Goal: Task Accomplishment & Management: Manage account settings

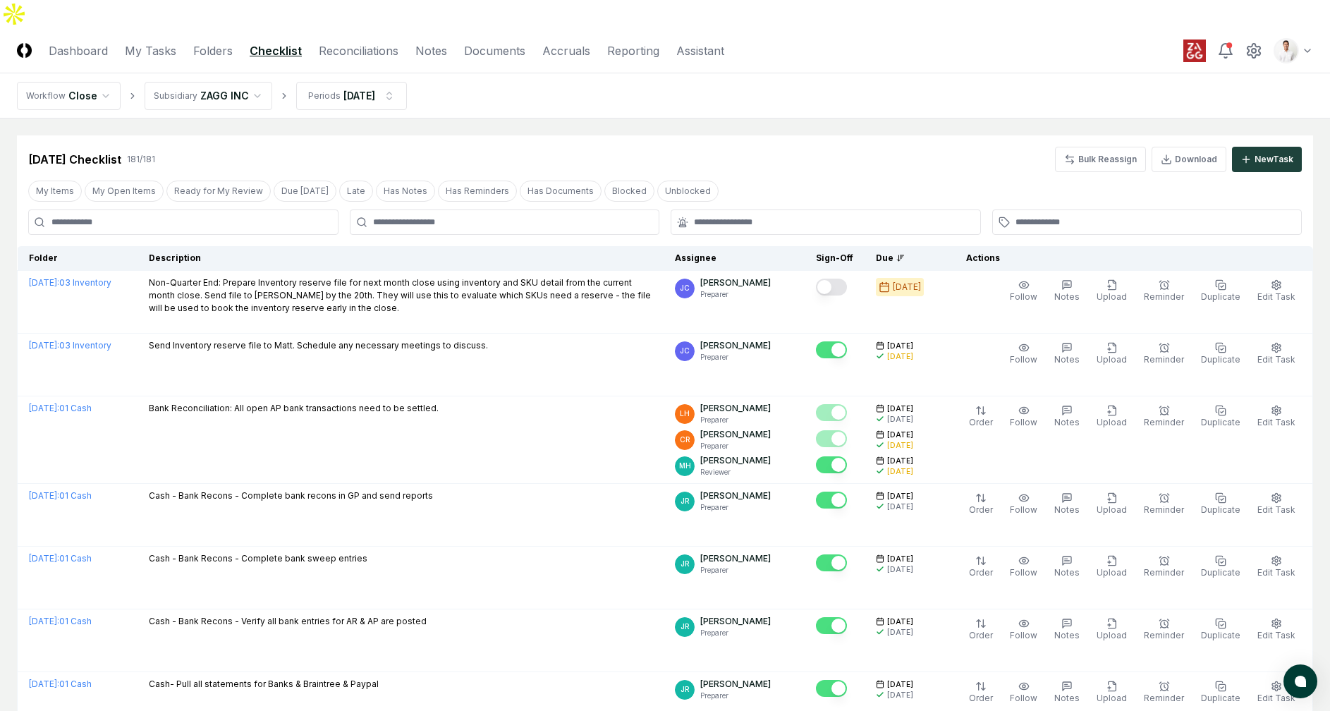
click at [466, 135] on div "[DATE] Checklist 181 / 181 Bulk Reassign Download New Task" at bounding box center [665, 153] width 1296 height 37
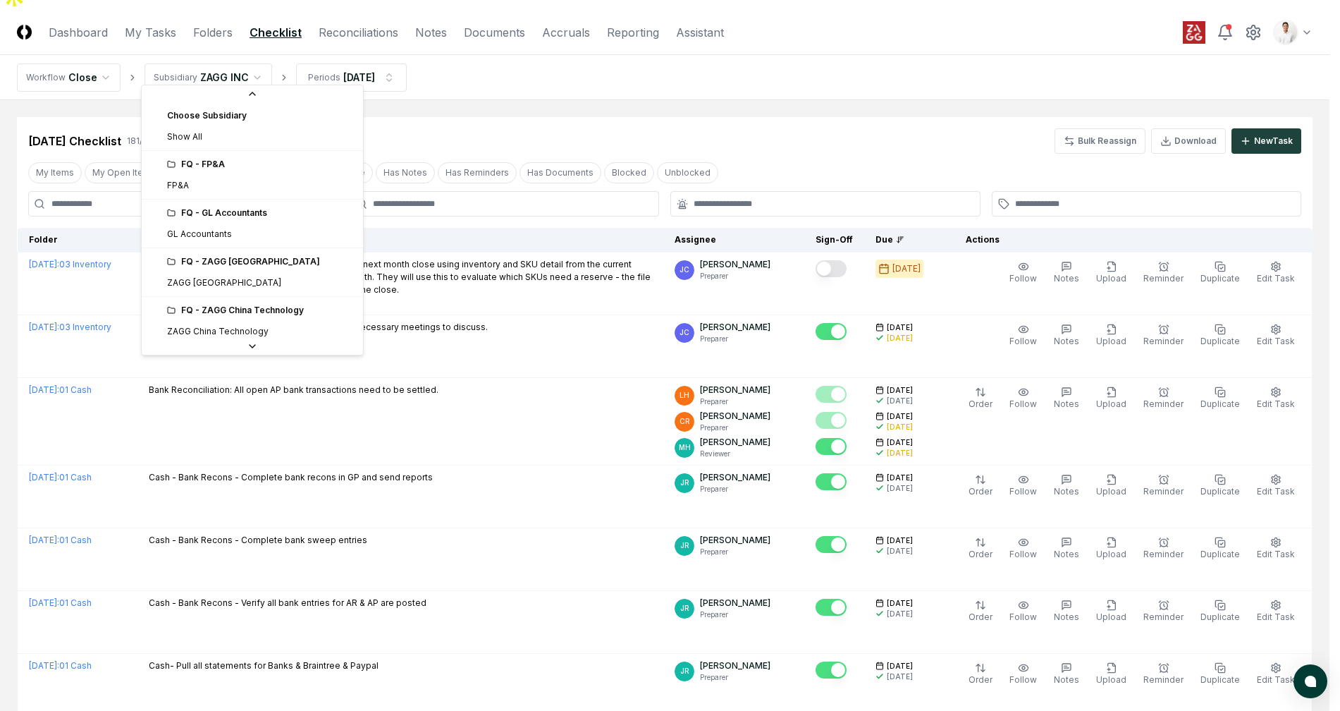
scroll to position [150, 0]
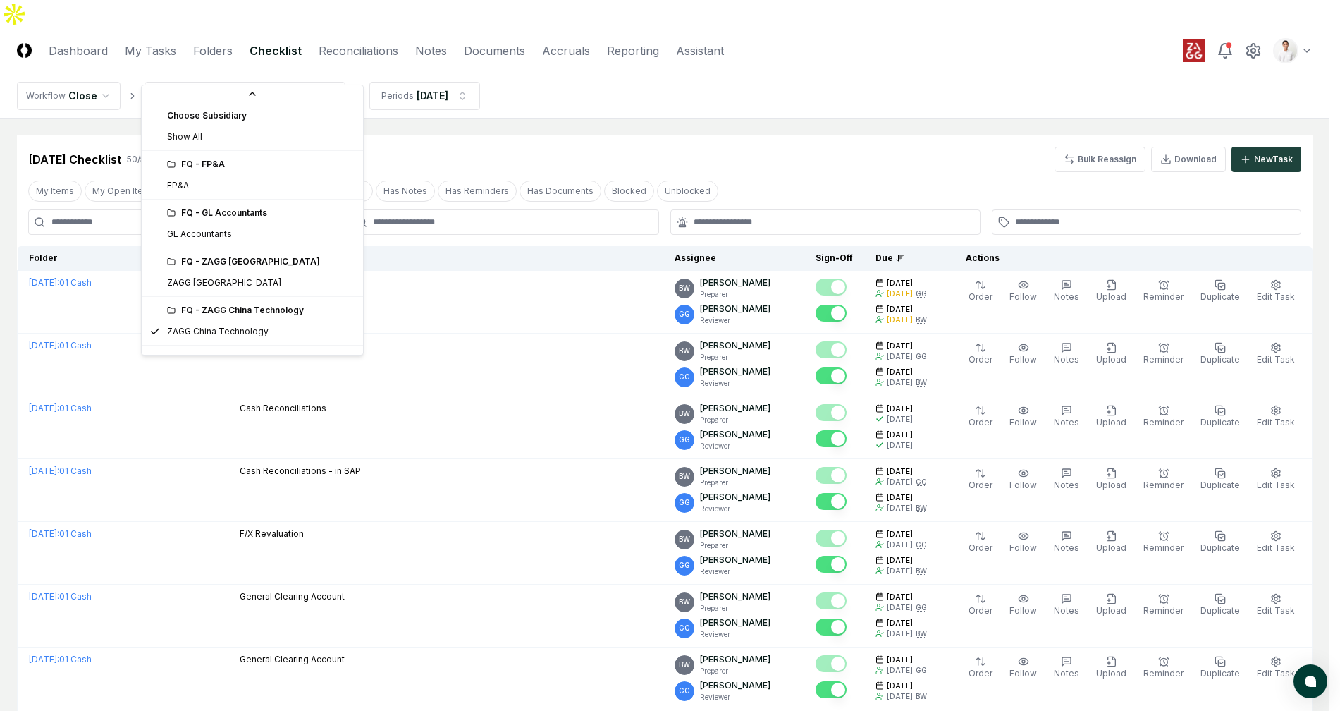
scroll to position [574, 0]
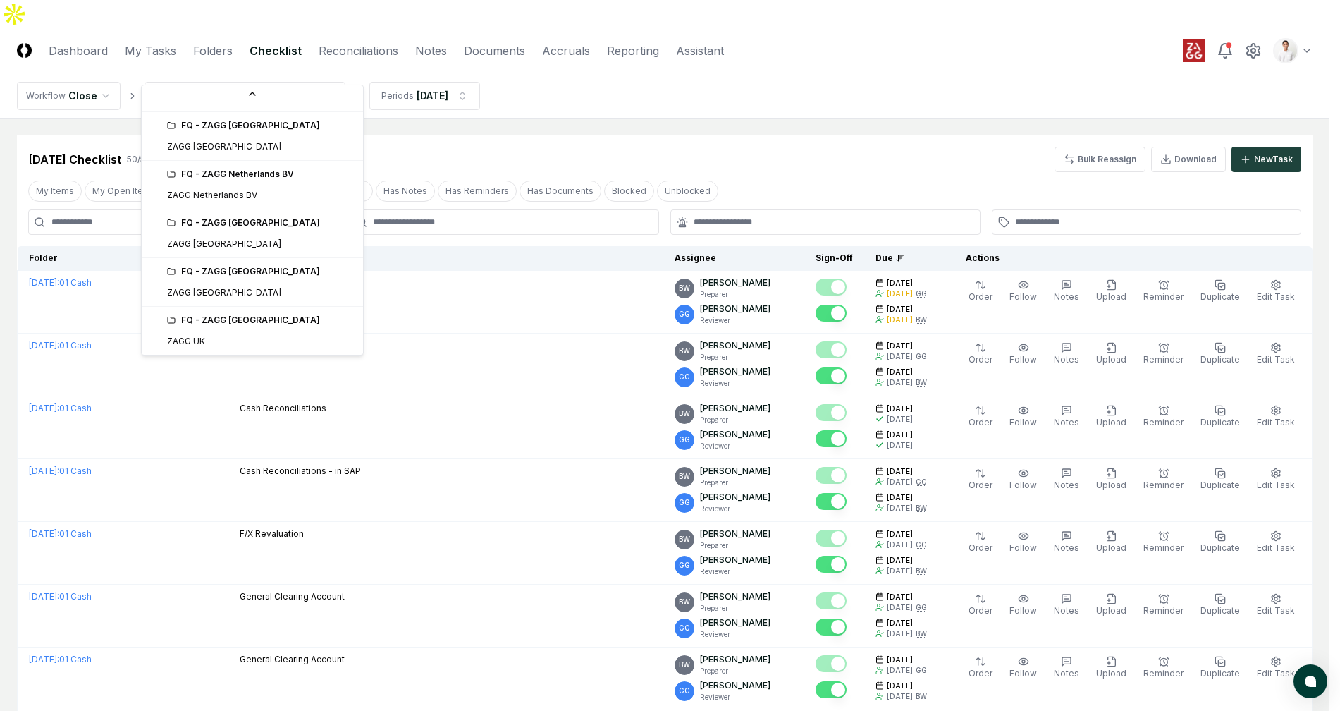
click at [231, 303] on div "FQ - ZAGG [GEOGRAPHIC_DATA] ZAGG [GEOGRAPHIC_DATA]" at bounding box center [253, 284] width 216 height 46
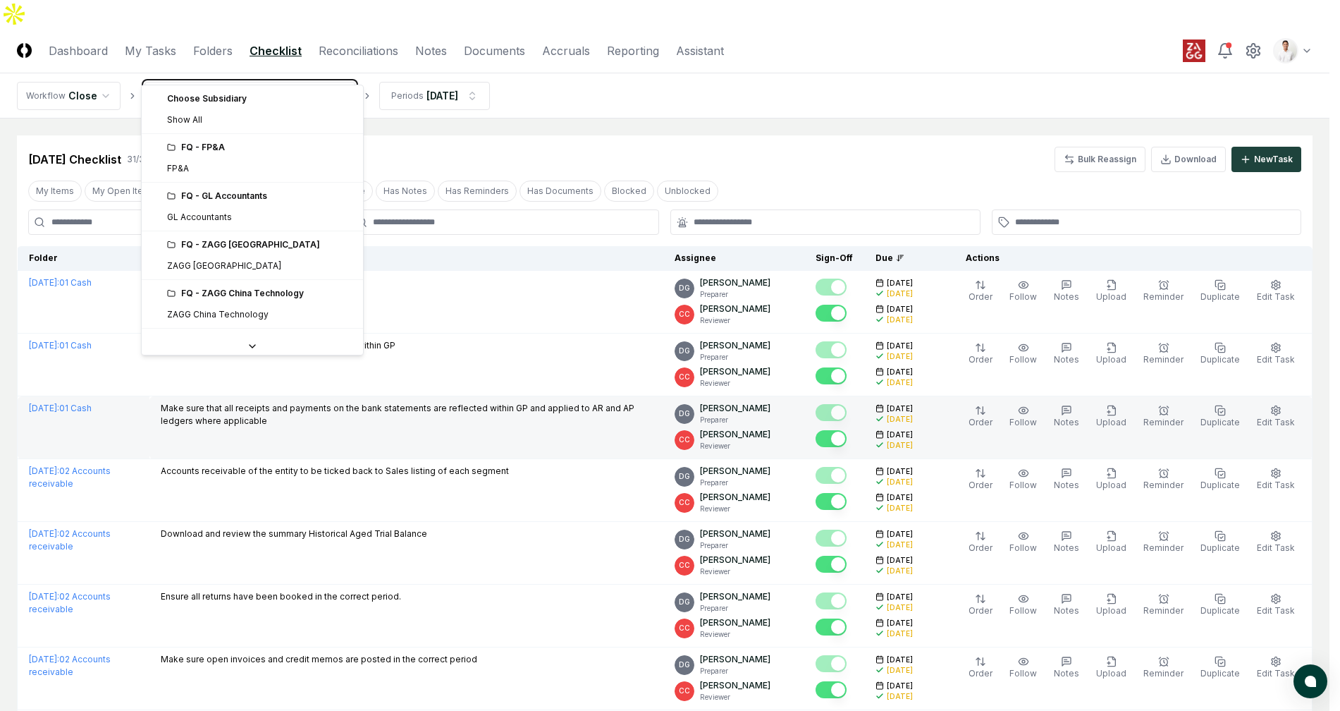
drag, startPoint x: 633, startPoint y: 107, endPoint x: 386, endPoint y: 378, distance: 366.3
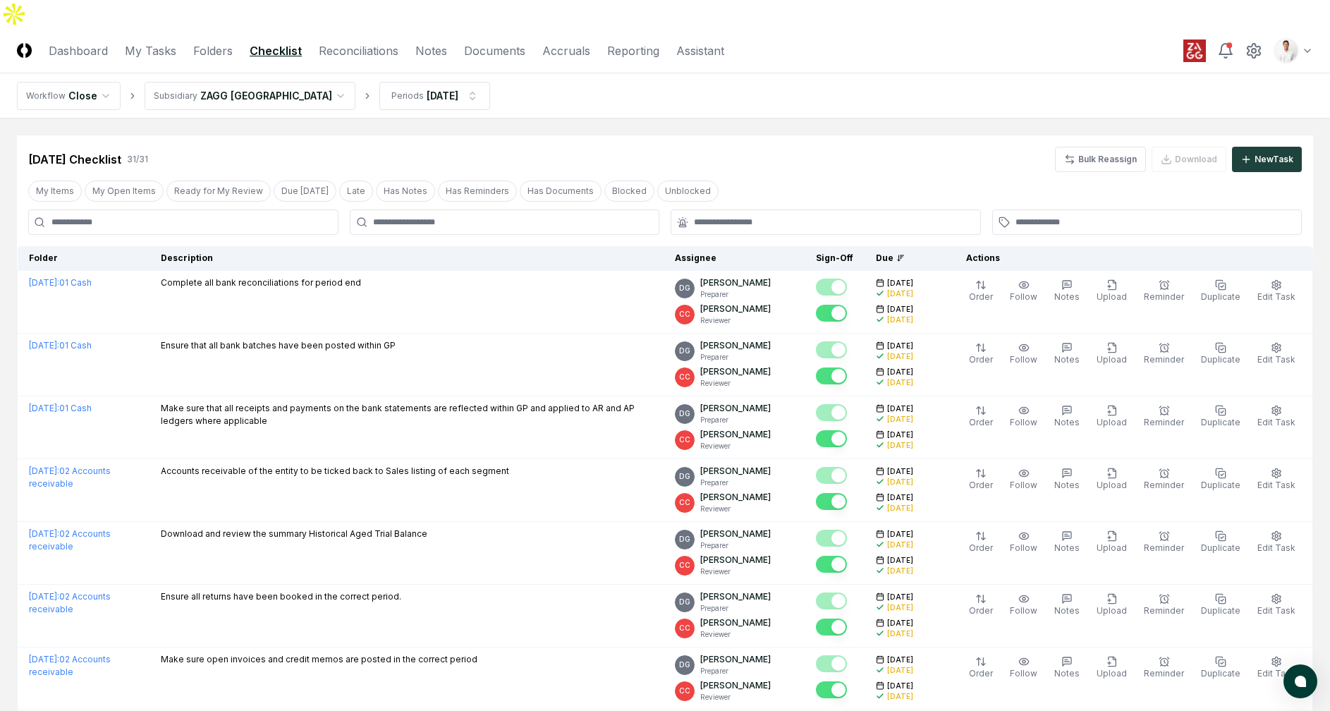
click at [484, 135] on div "[DATE] Checklist 31 / 31 Bulk Reassign Download New Task" at bounding box center [665, 153] width 1296 height 37
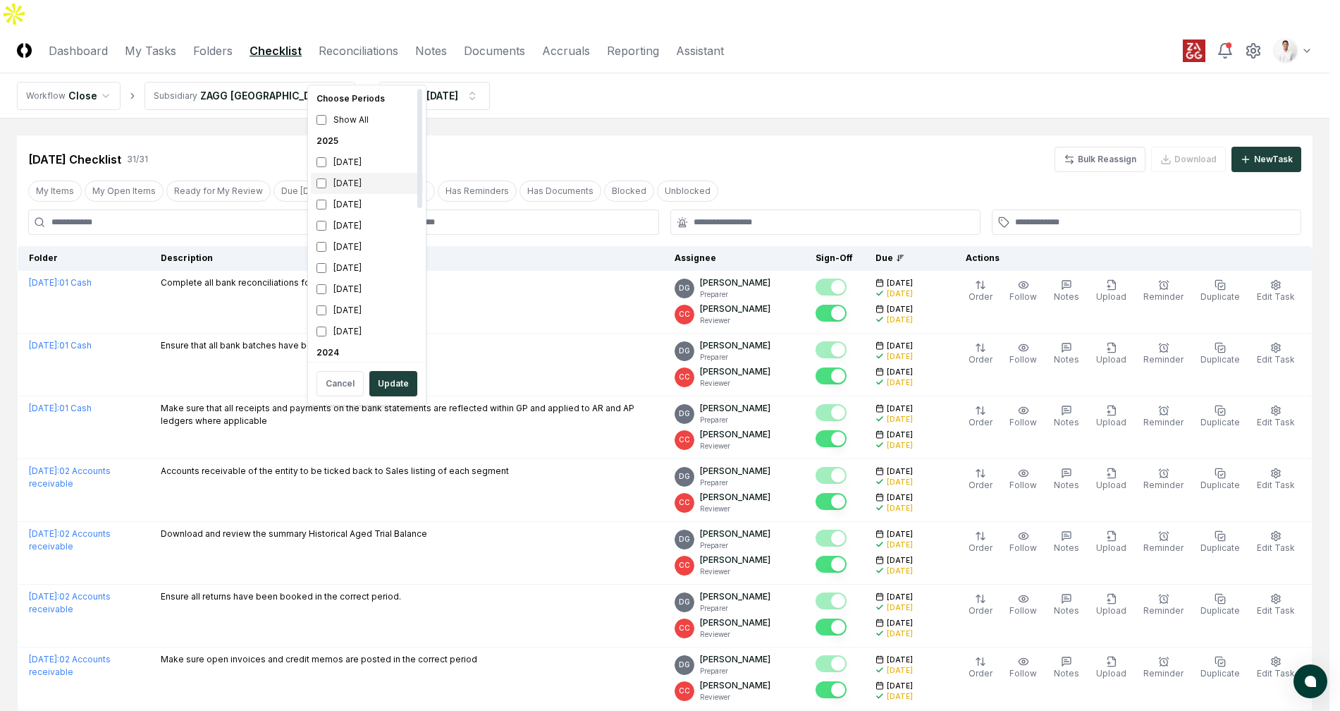
click at [365, 183] on div "[DATE]" at bounding box center [367, 183] width 112 height 21
click at [355, 317] on div "[DATE]" at bounding box center [367, 321] width 112 height 21
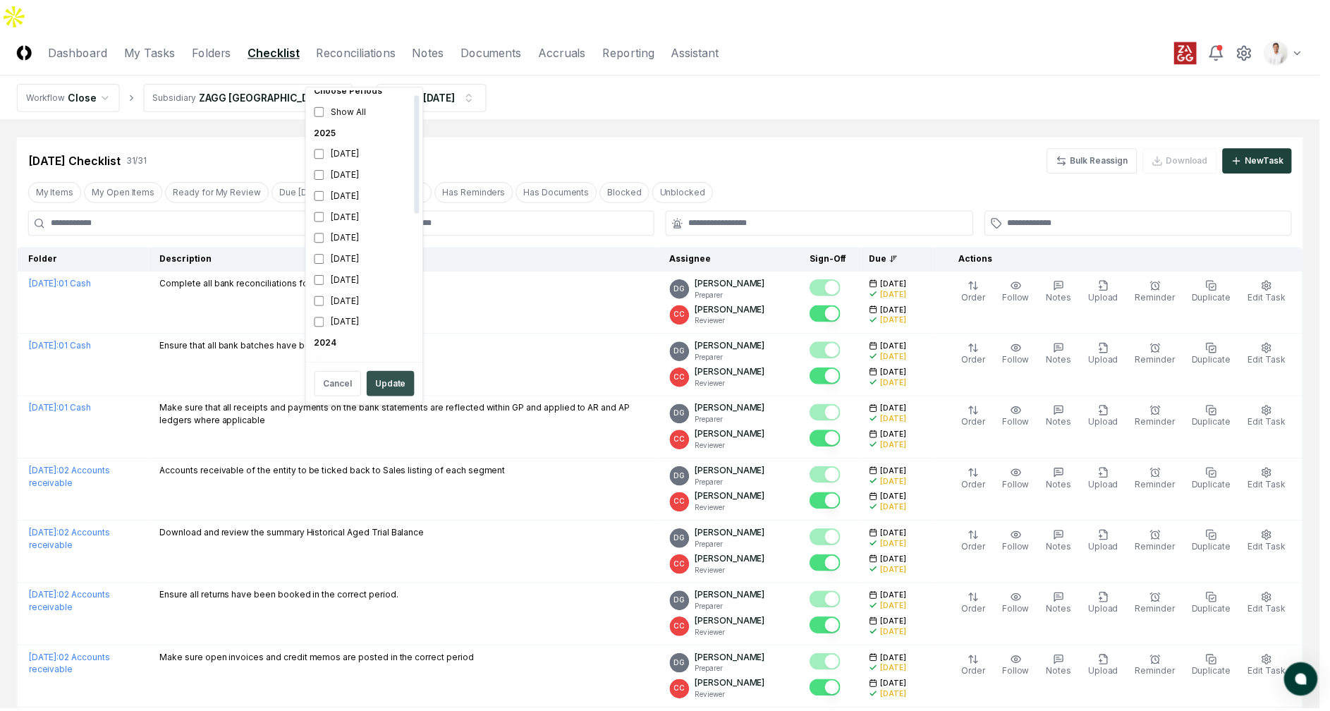
scroll to position [25, 0]
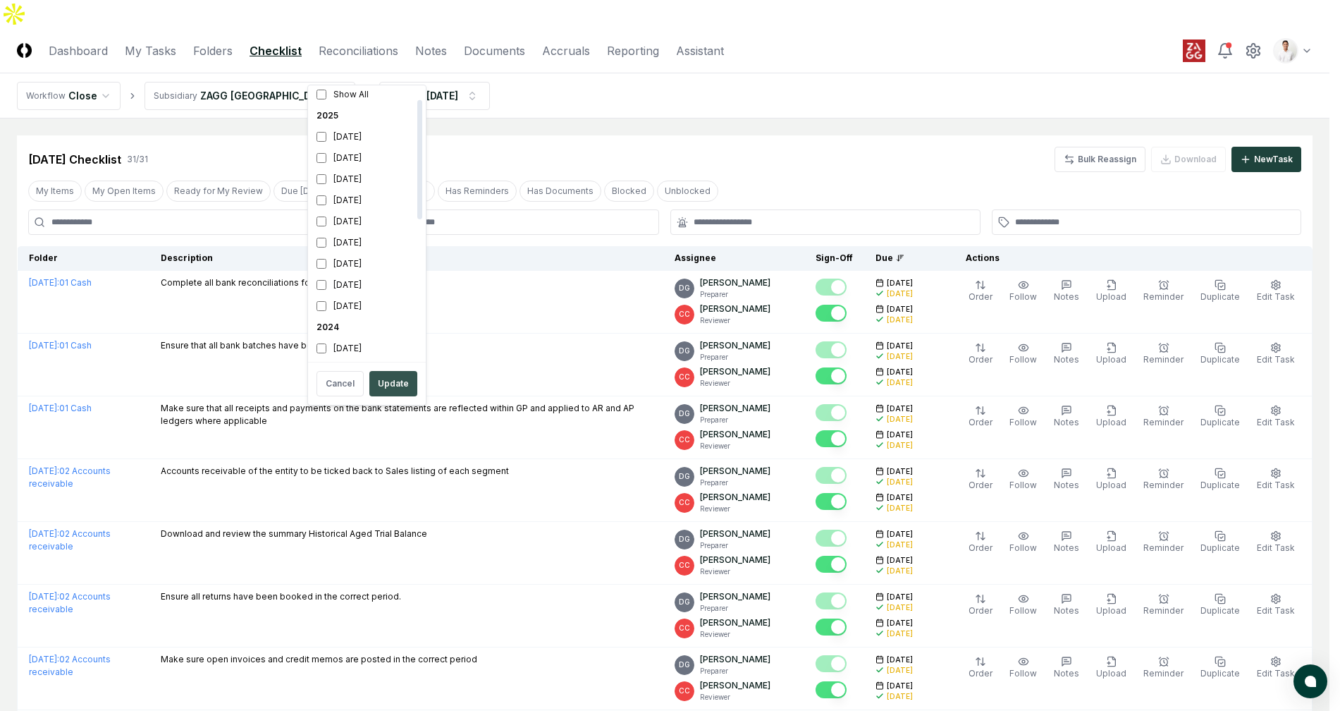
click at [400, 381] on button "Update" at bounding box center [393, 383] width 48 height 25
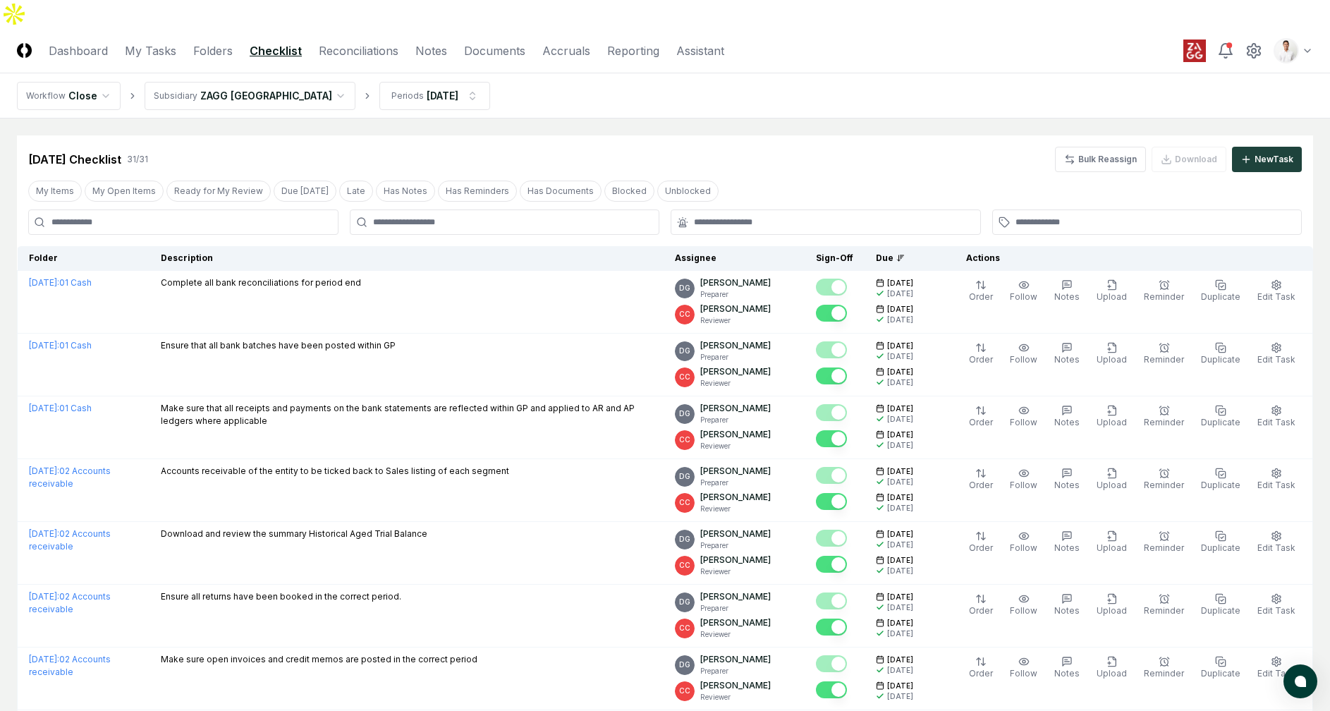
click at [557, 85] on nav "Workflow Close Subsidiary ZAGG [GEOGRAPHIC_DATA] Periods [DATE]" at bounding box center [665, 95] width 1330 height 45
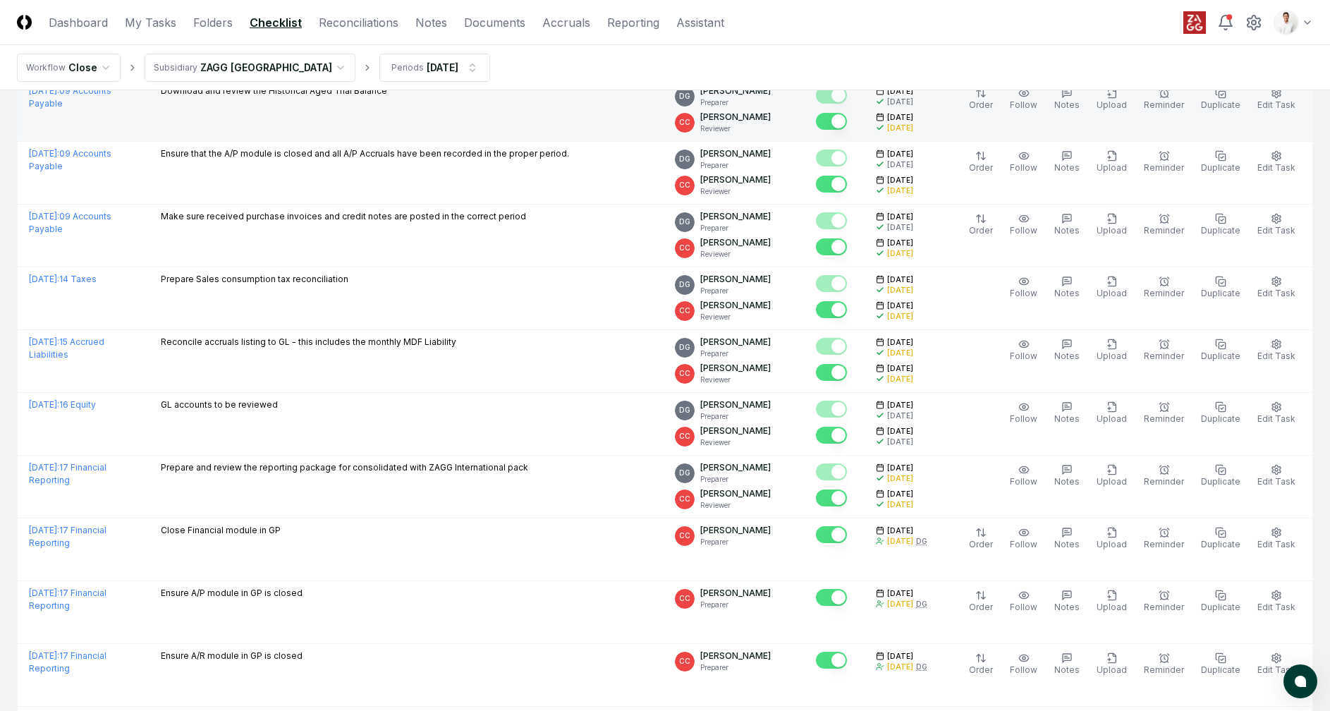
scroll to position [1283, 0]
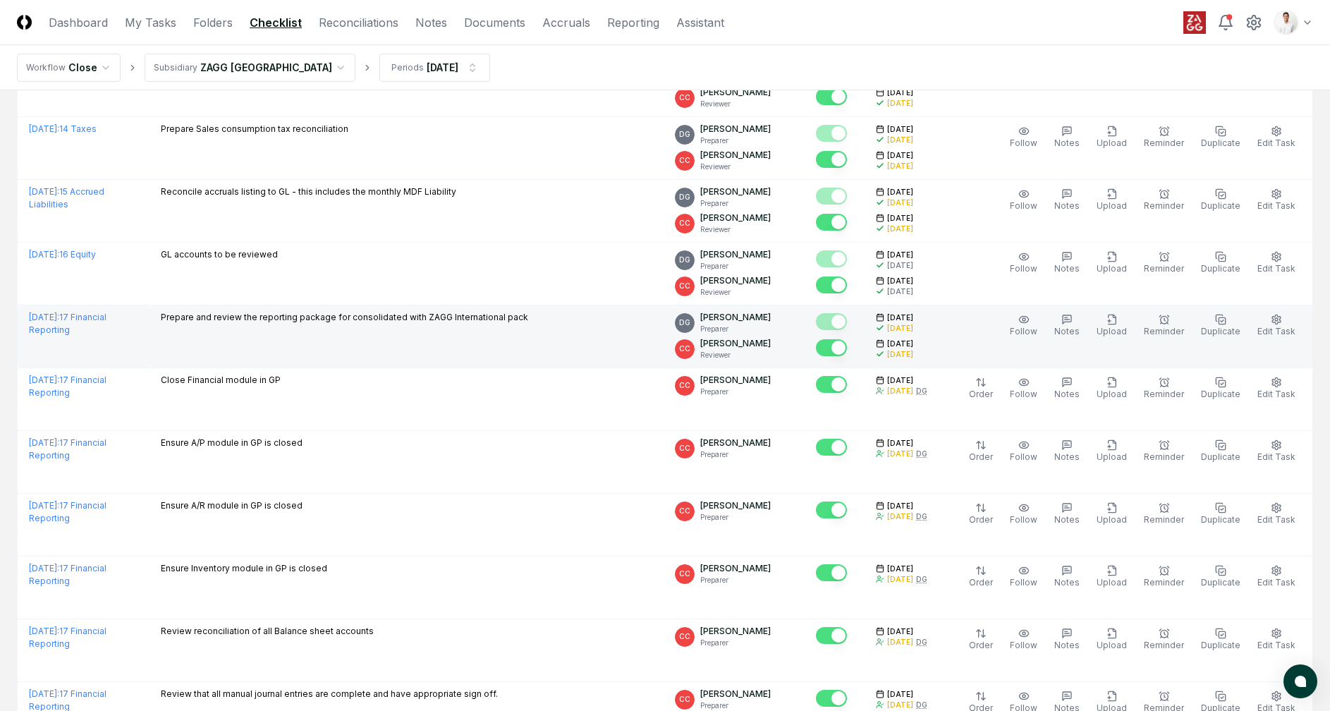
click at [360, 311] on p "Prepare and review the reporting package for consolidated with ZAGG Internation…" at bounding box center [344, 317] width 367 height 13
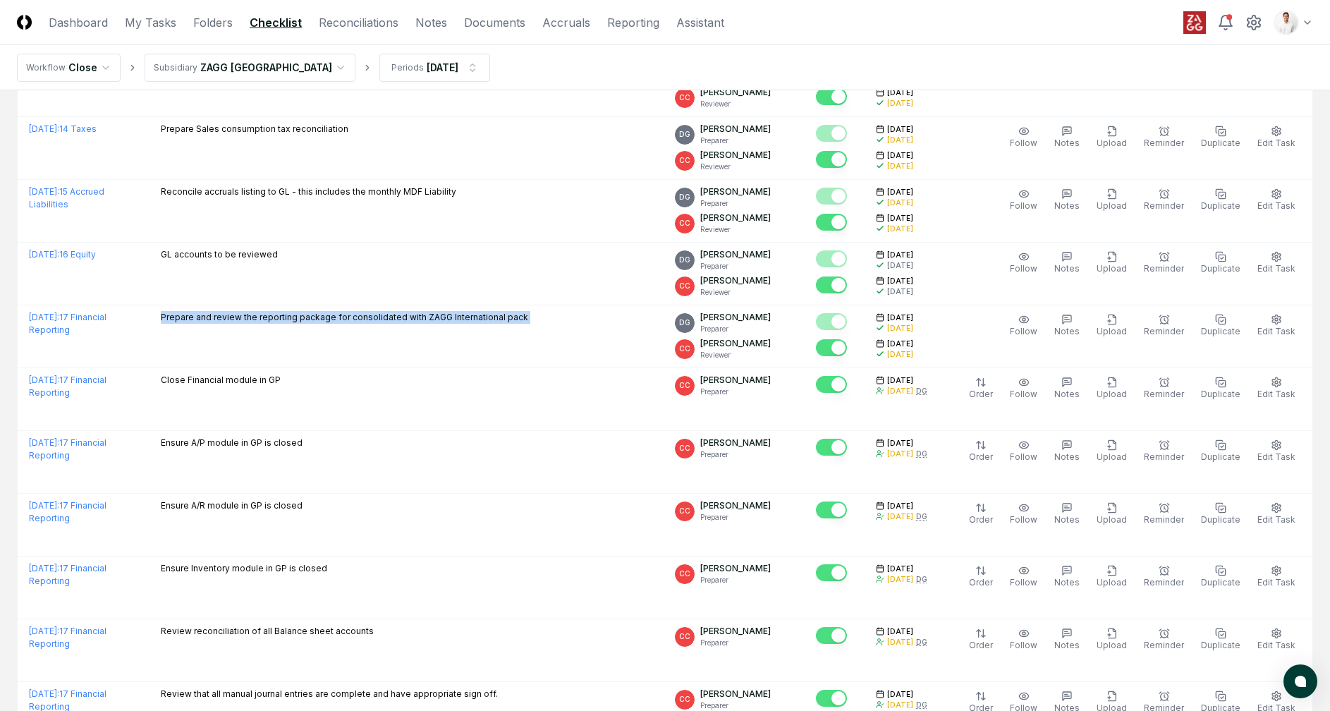
copy tr "Prepare and review the reporting package for consolidated with ZAGG Internation…"
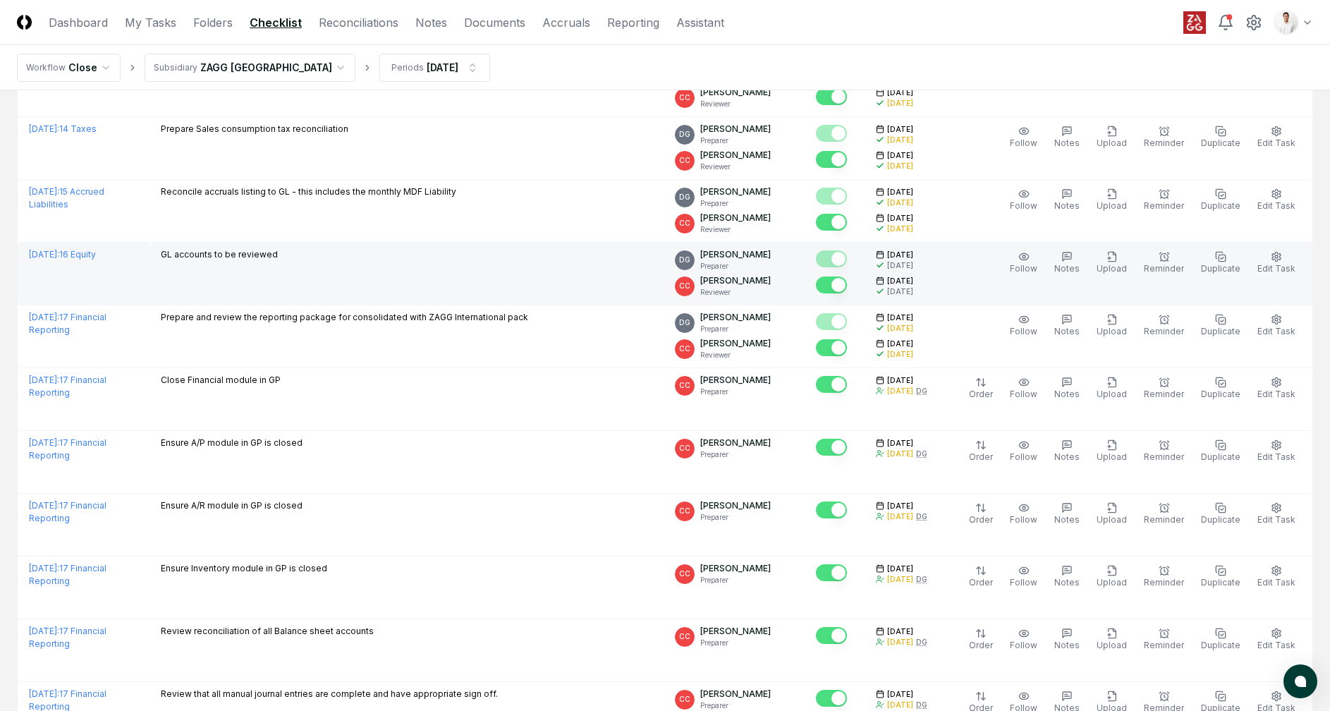
click at [517, 270] on td "GL accounts to be reviewed" at bounding box center [406, 274] width 514 height 63
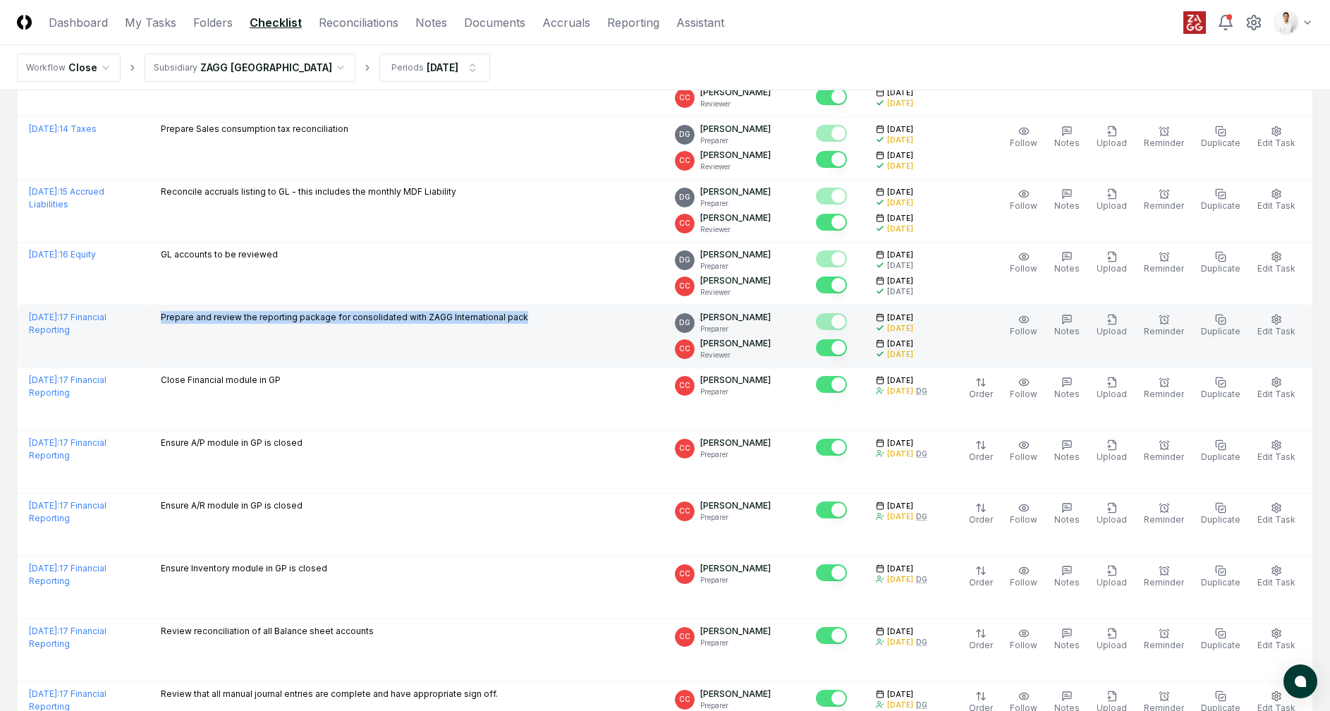
drag, startPoint x: 527, startPoint y: 289, endPoint x: 174, endPoint y: 288, distance: 352.5
click at [174, 311] on div "Prepare and review the reporting package for consolidated with ZAGG Internation…" at bounding box center [406, 319] width 491 height 16
copy p "Prepare and review the reporting package for consolidated with ZAGG Internation…"
click at [563, 311] on div "Prepare and review the reporting package for consolidated with ZAGG Internation…" at bounding box center [406, 319] width 491 height 16
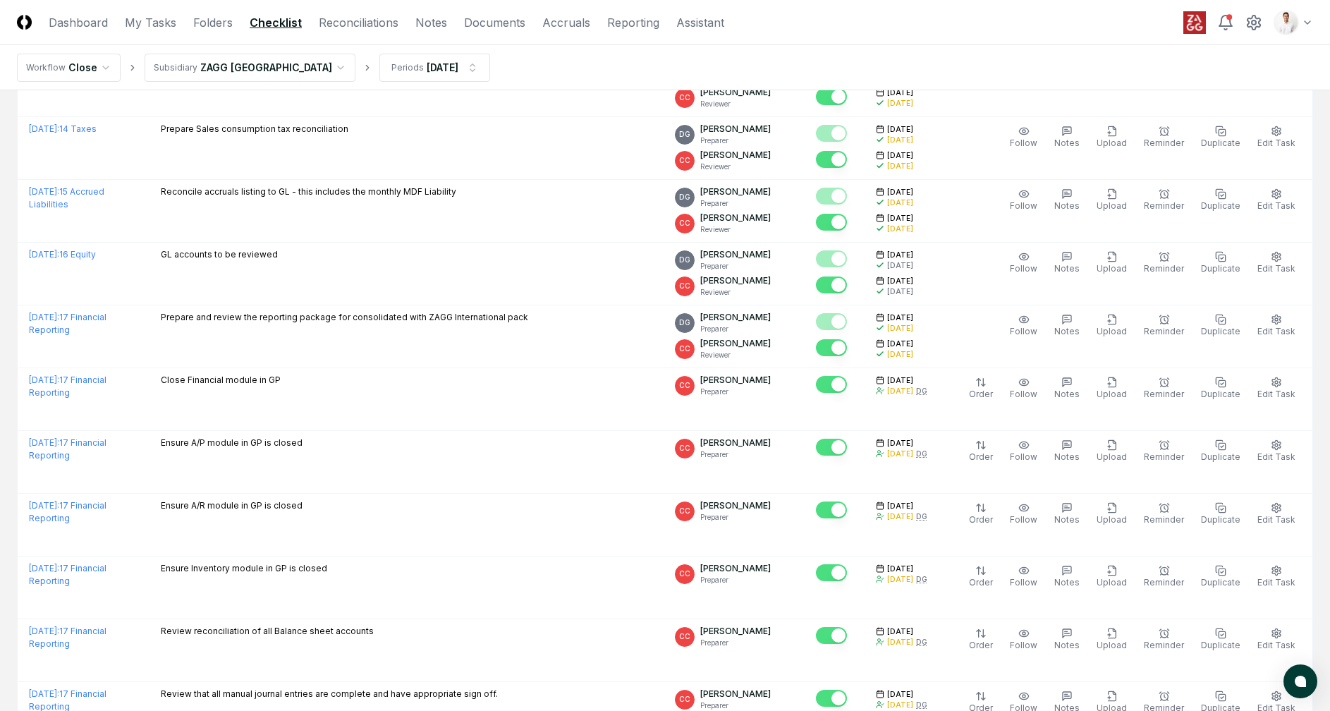
scroll to position [0, 0]
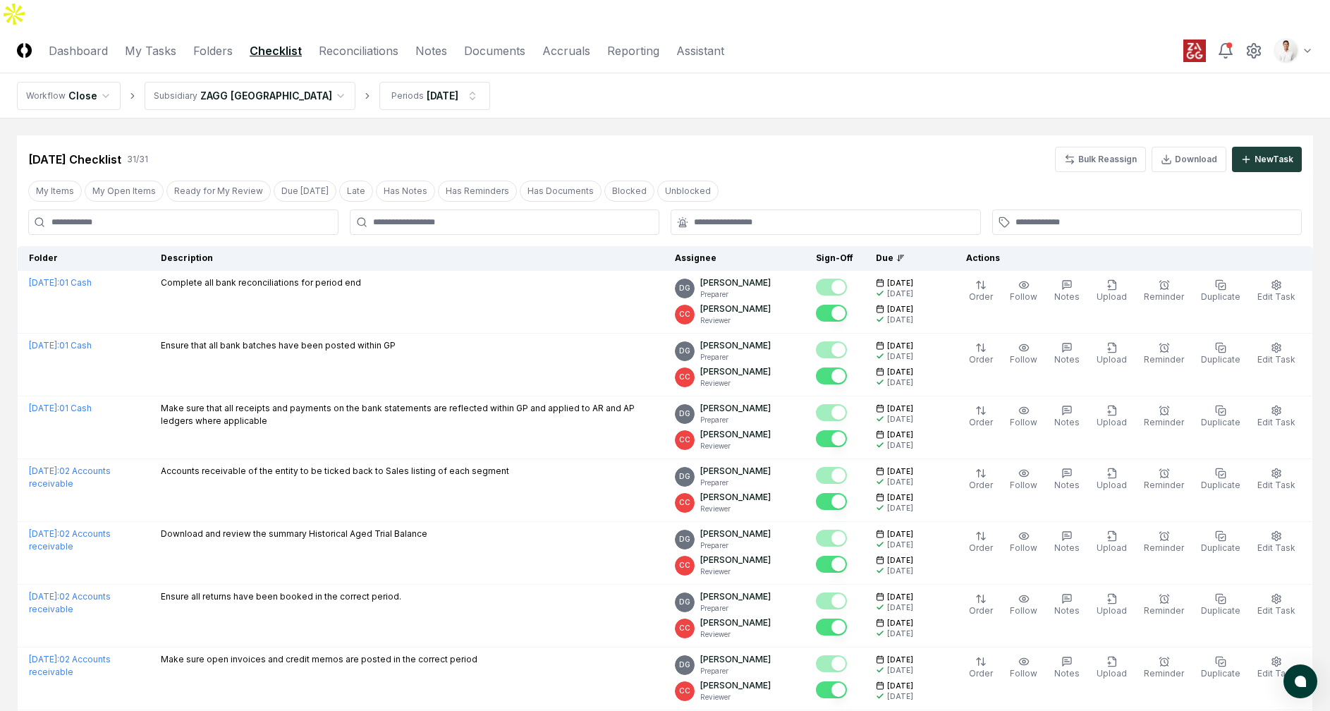
click at [420, 147] on div "[DATE] Checklist 31 / 31 Bulk Reassign Download New Task" at bounding box center [664, 159] width 1273 height 25
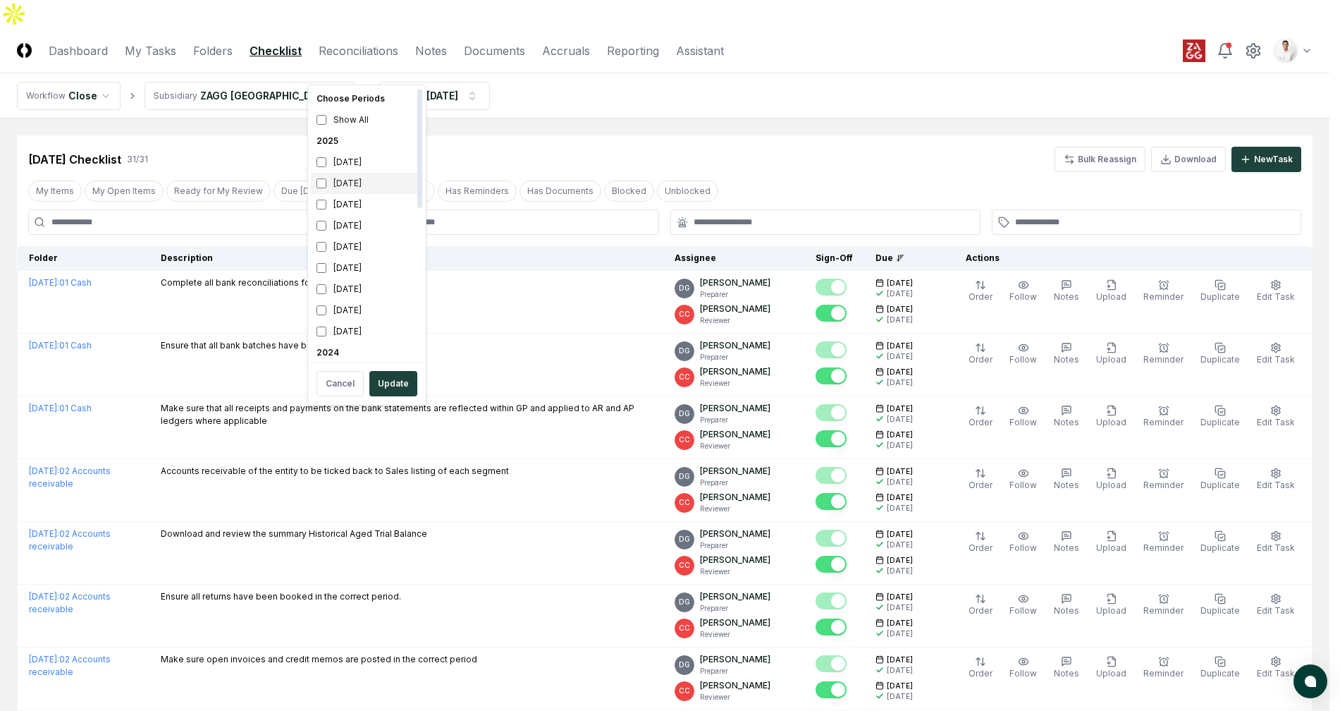
click at [355, 181] on div "[DATE]" at bounding box center [367, 183] width 112 height 21
click at [339, 321] on div "[DATE]" at bounding box center [367, 331] width 112 height 21
click at [400, 396] on button "Update" at bounding box center [393, 383] width 48 height 25
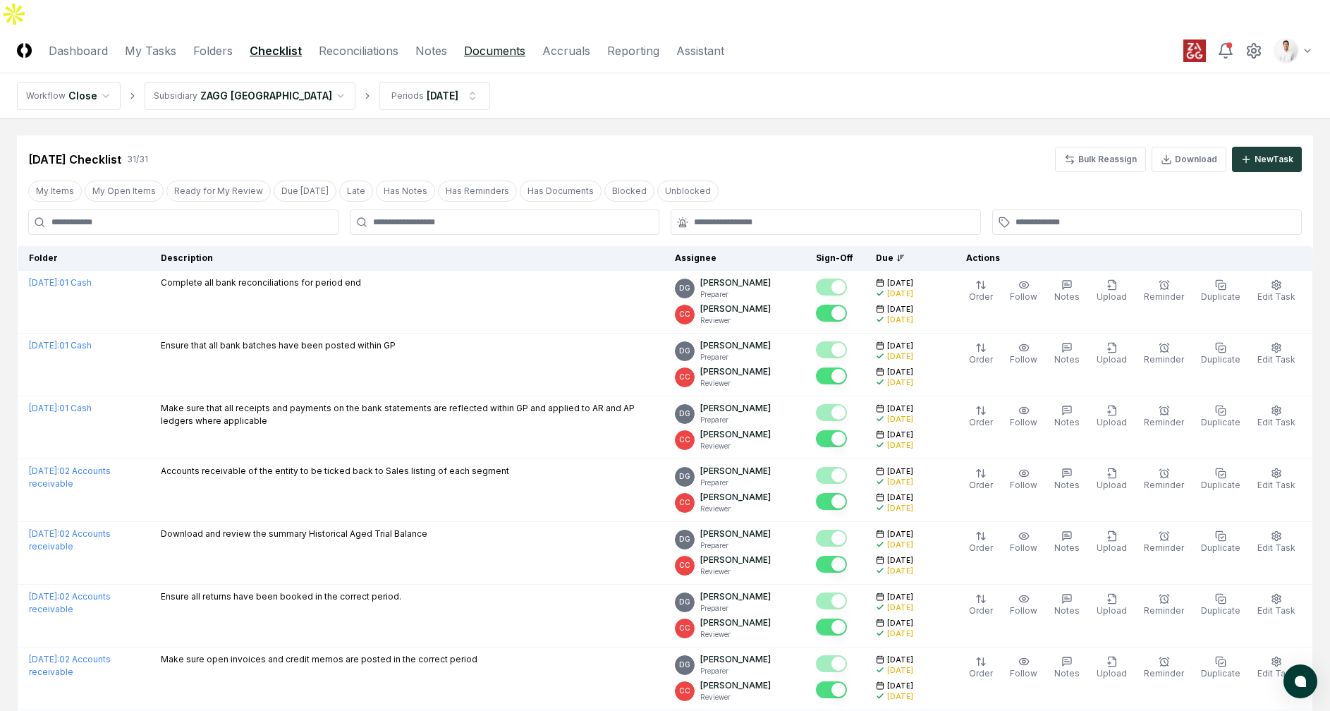
click at [498, 42] on link "Documents" at bounding box center [494, 50] width 61 height 17
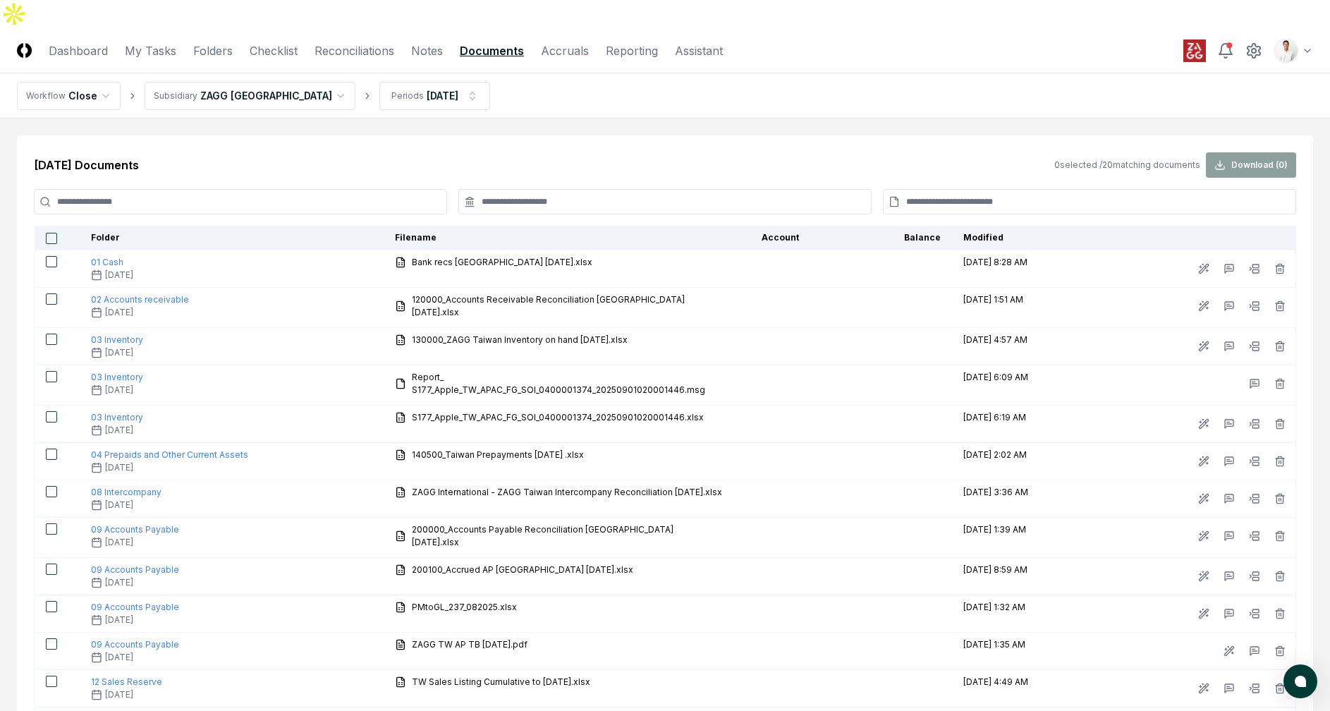
click at [362, 189] on input at bounding box center [240, 201] width 413 height 25
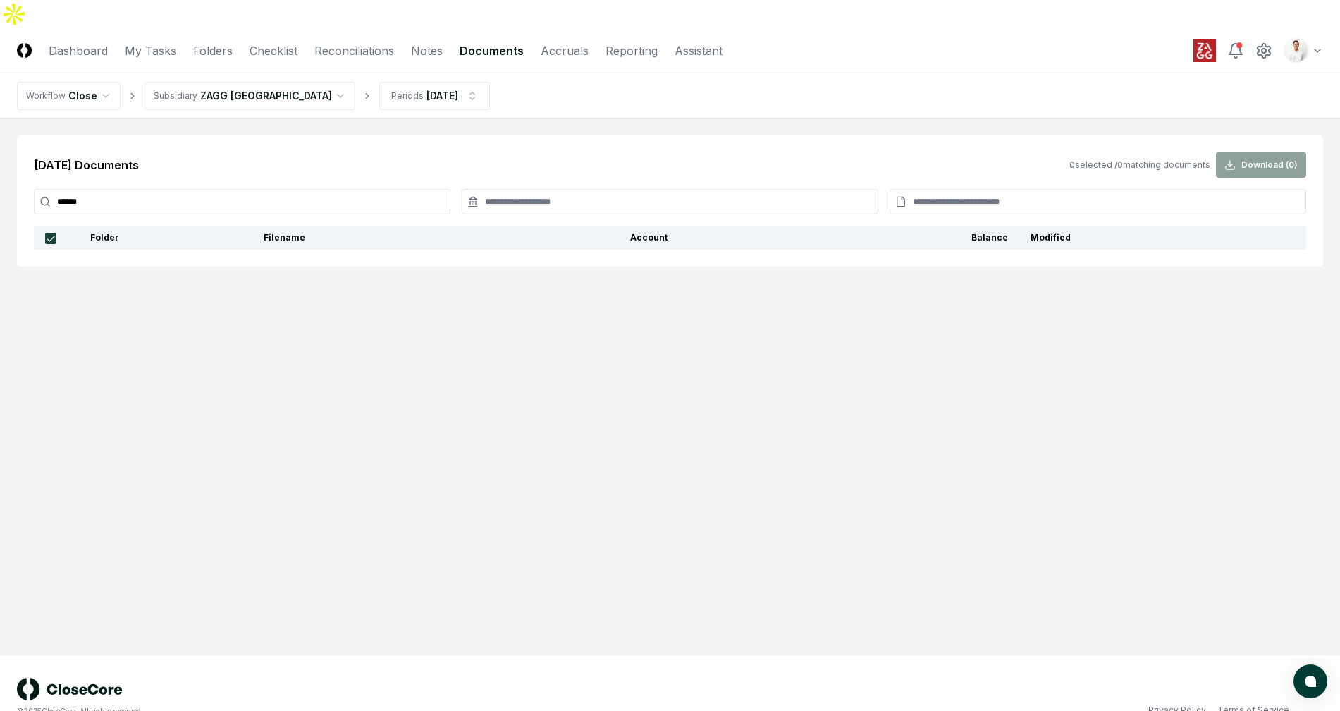
type input "*****"
